Goal: Information Seeking & Learning: Learn about a topic

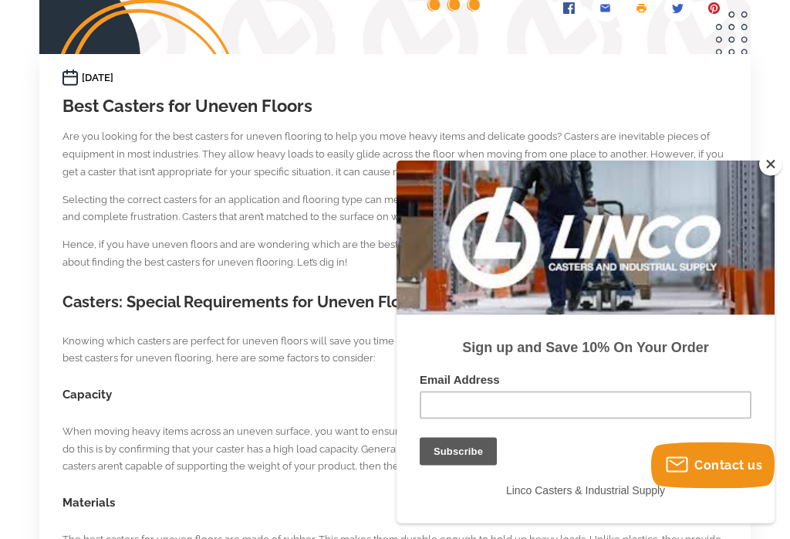
scroll to position [477, 0]
click at [167, 301] on h2 "Casters: Special Requirements for Uneven Flooring" at bounding box center [395, 302] width 665 height 22
click at [191, 300] on h2 "Casters: Special Requirements for Uneven Flooring" at bounding box center [395, 302] width 665 height 22
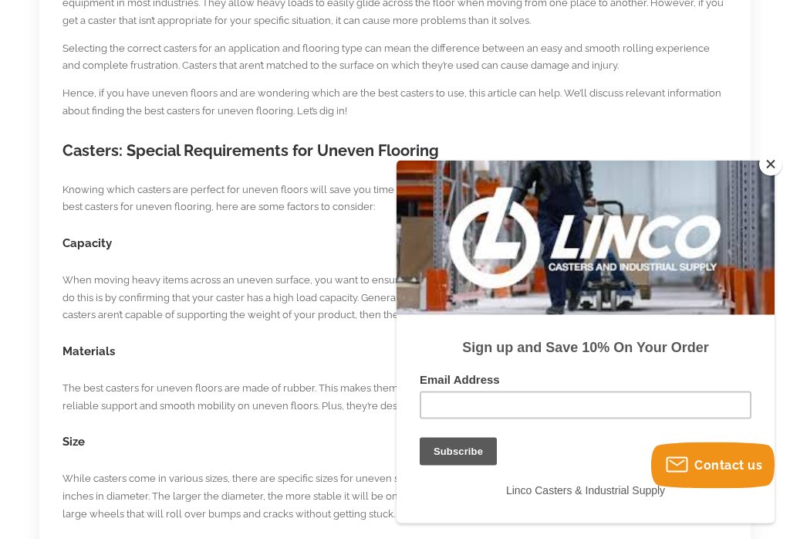
scroll to position [629, 0]
click at [65, 383] on p "The best casters for uneven floors are made of rubber. This makes them durable …" at bounding box center [395, 397] width 665 height 36
click at [86, 379] on p "The best casters for uneven floors are made of rubber. This makes them durable …" at bounding box center [395, 397] width 665 height 36
click at [120, 391] on p "The best casters for uneven floors are made of rubber. This makes them durable …" at bounding box center [395, 397] width 665 height 36
click at [66, 343] on h3 "Materials" at bounding box center [395, 351] width 665 height 17
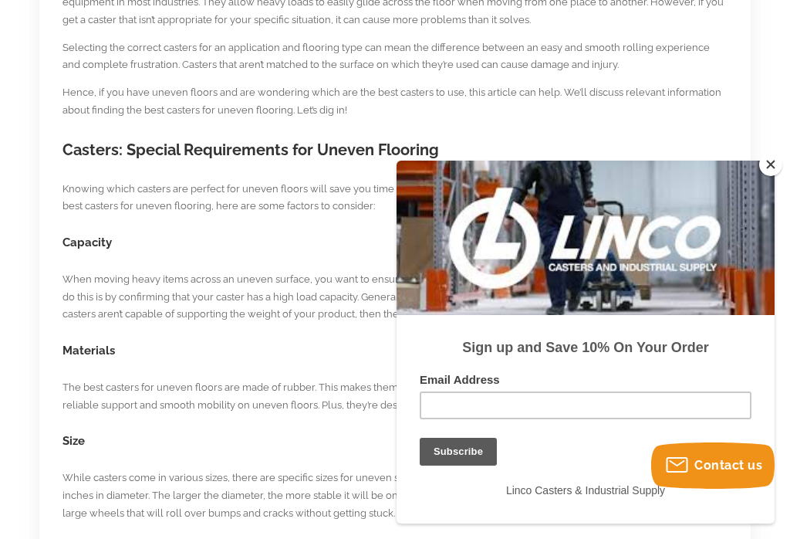
click at [223, 381] on p "The best casters for uneven floors are made of rubber. This makes them durable …" at bounding box center [395, 397] width 665 height 36
click at [223, 380] on p "The best casters for uneven floors are made of rubber. This makes them durable …" at bounding box center [395, 397] width 665 height 36
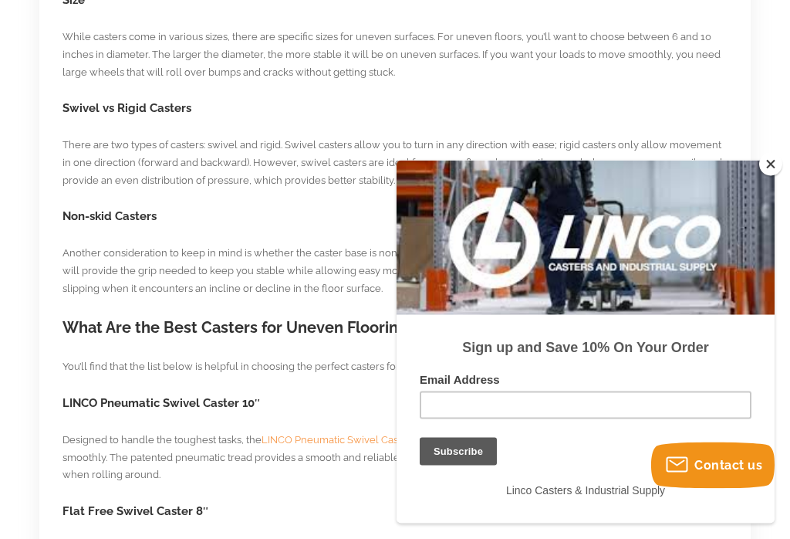
scroll to position [1070, 0]
click at [91, 316] on h2 "What Are the Best Casters for Uneven Flooring?" at bounding box center [395, 327] width 665 height 22
click at [120, 316] on h2 "What Are the Best Casters for Uneven Flooring?" at bounding box center [395, 327] width 665 height 22
click at [129, 316] on h2 "What Are the Best Casters for Uneven Flooring?" at bounding box center [395, 327] width 665 height 22
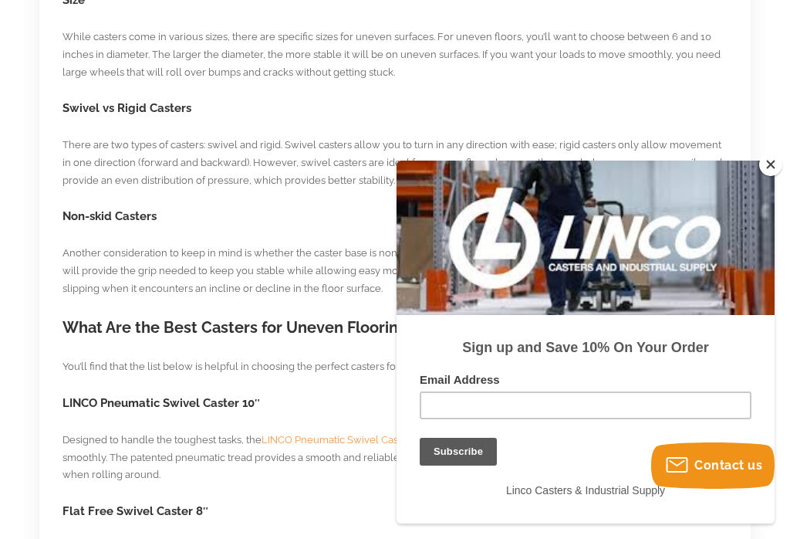
click at [171, 316] on h2 "What Are the Best Casters for Uneven Flooring?" at bounding box center [395, 327] width 665 height 22
click at [179, 316] on h2 "What Are the Best Casters for Uneven Flooring?" at bounding box center [395, 327] width 665 height 22
click at [188, 316] on h2 "What Are the Best Casters for Uneven Flooring?" at bounding box center [395, 327] width 665 height 22
click at [187, 316] on h2 "What Are the Best Casters for Uneven Flooring?" at bounding box center [395, 327] width 665 height 22
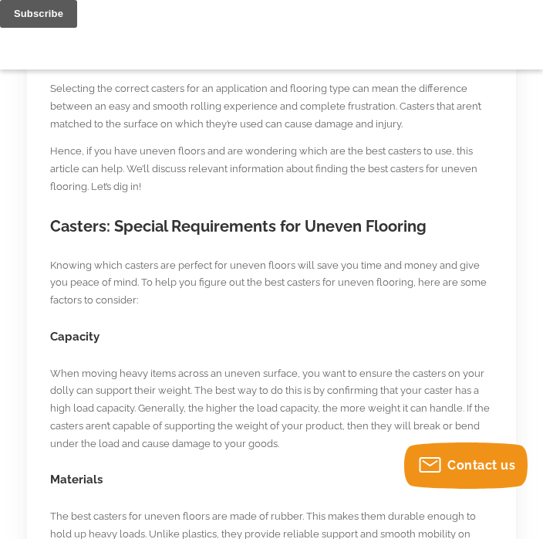
scroll to position [491, 0]
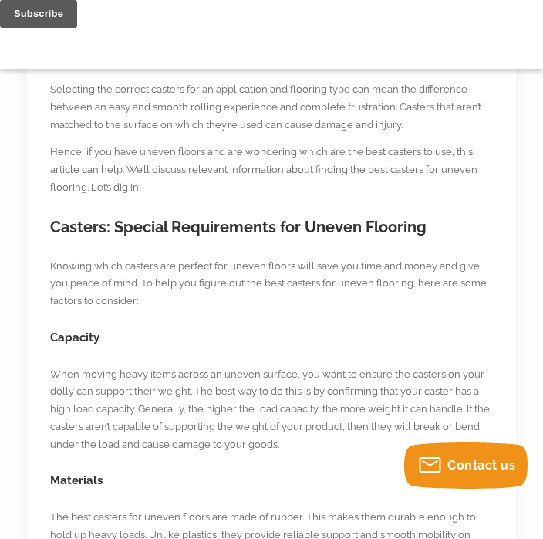
click at [113, 224] on h2 "Casters: Special Requirements for Uneven Flooring" at bounding box center [271, 227] width 443 height 22
click at [119, 229] on h2 "Casters: Special Requirements for Uneven Flooring" at bounding box center [271, 227] width 443 height 22
click at [120, 229] on h2 "Casters: Special Requirements for Uneven Flooring" at bounding box center [271, 227] width 443 height 22
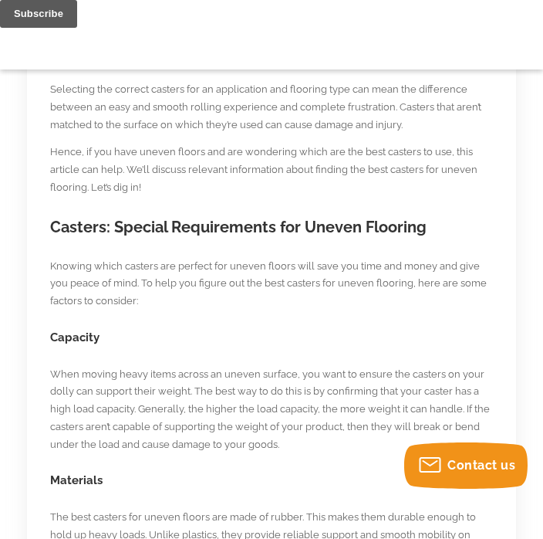
click at [148, 229] on h2 "Casters: Special Requirements for Uneven Flooring" at bounding box center [271, 227] width 443 height 22
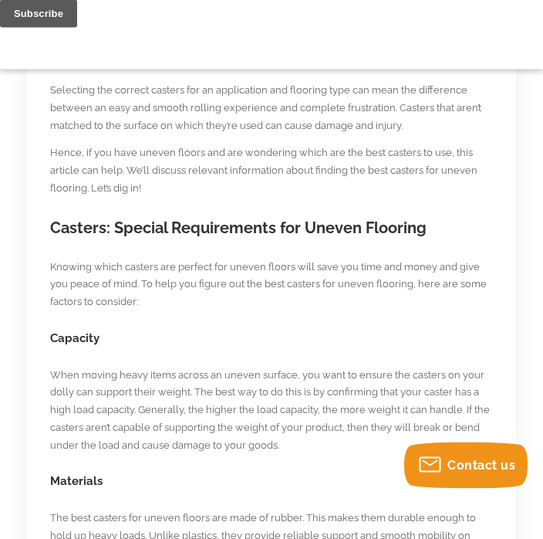
click at [132, 218] on h2 "Casters: Special Requirements for Uneven Flooring" at bounding box center [271, 229] width 443 height 22
